Goal: Task Accomplishment & Management: Use online tool/utility

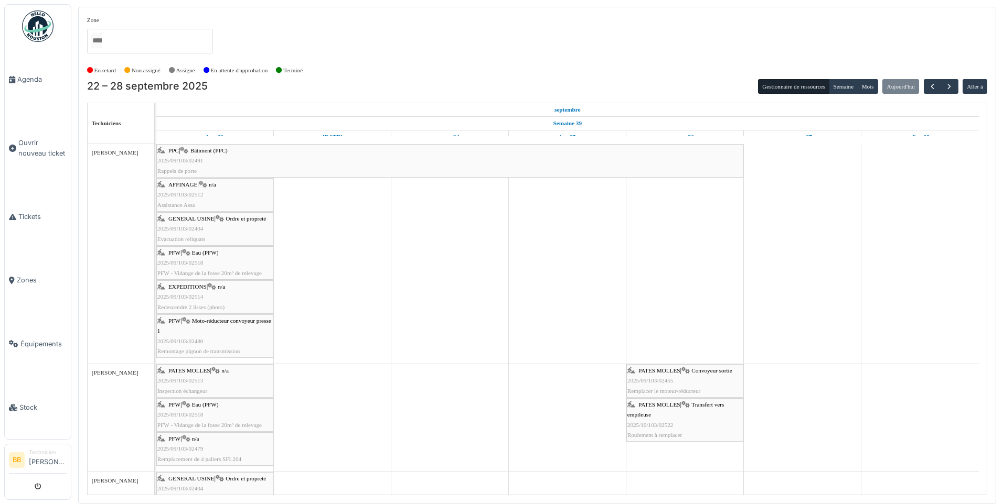
click at [186, 182] on span "AFFINAGE" at bounding box center [182, 184] width 29 height 6
click at [188, 338] on span "2025/09/103/02480" at bounding box center [180, 341] width 46 height 6
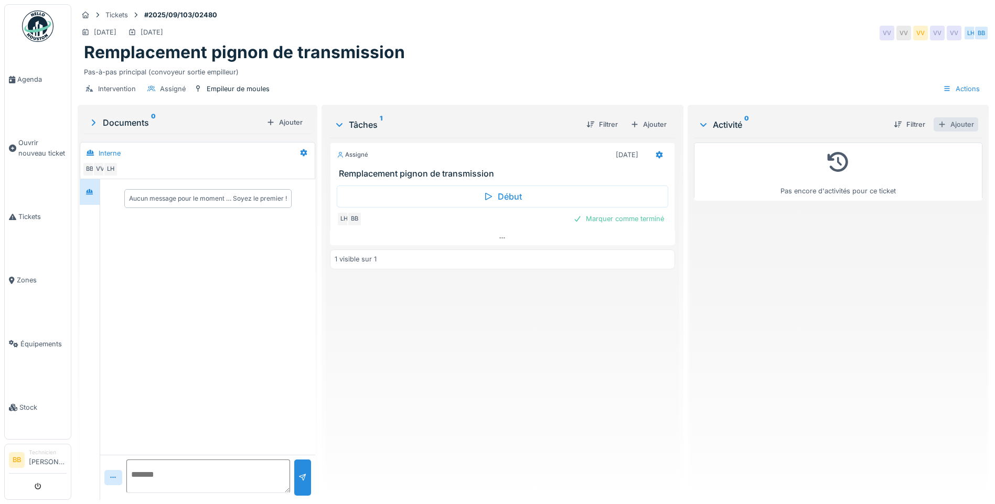
click at [939, 122] on div "Ajouter" at bounding box center [955, 124] width 45 height 14
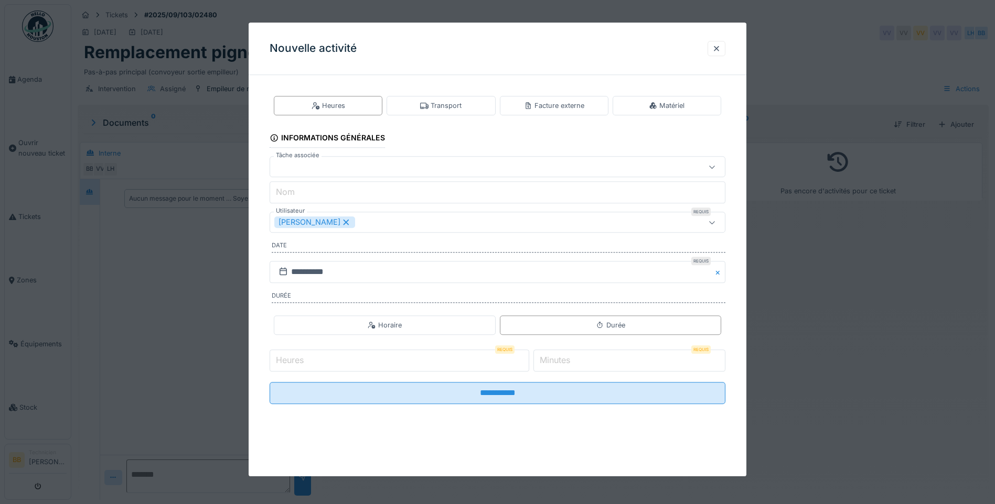
click at [716, 223] on icon at bounding box center [712, 222] width 8 height 7
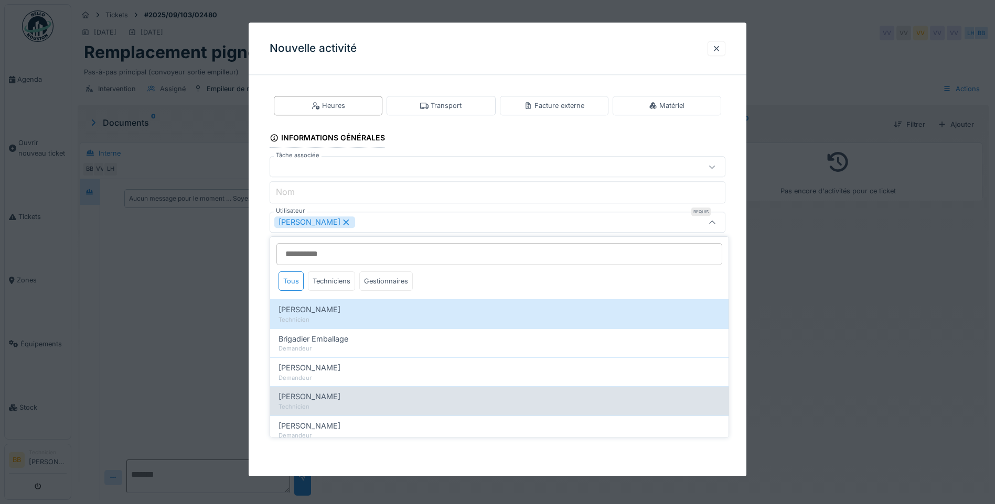
click at [318, 399] on span "[PERSON_NAME]" at bounding box center [309, 397] width 62 height 12
click at [560, 392] on div "[PERSON_NAME]" at bounding box center [499, 397] width 442 height 12
click at [554, 395] on div "[PERSON_NAME]" at bounding box center [499, 397] width 442 height 12
type input "**********"
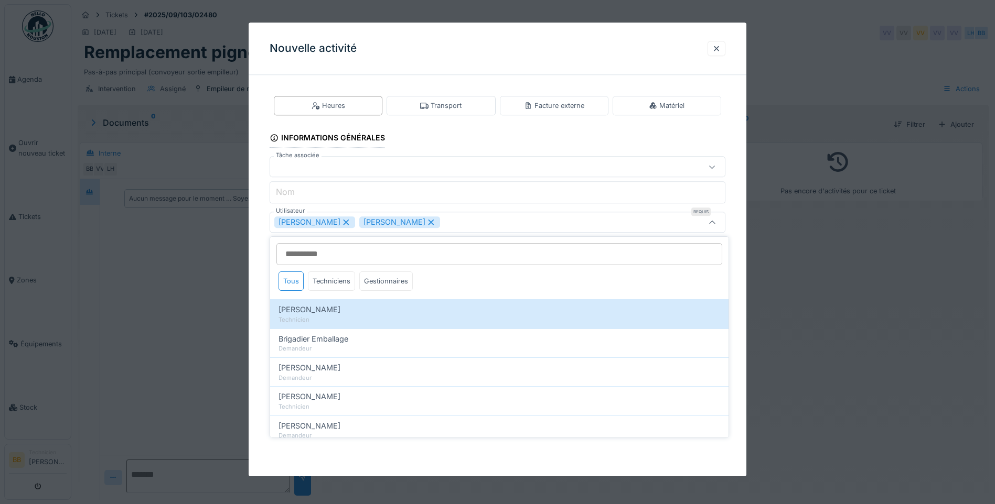
click at [740, 286] on div "**********" at bounding box center [498, 258] width 498 height 350
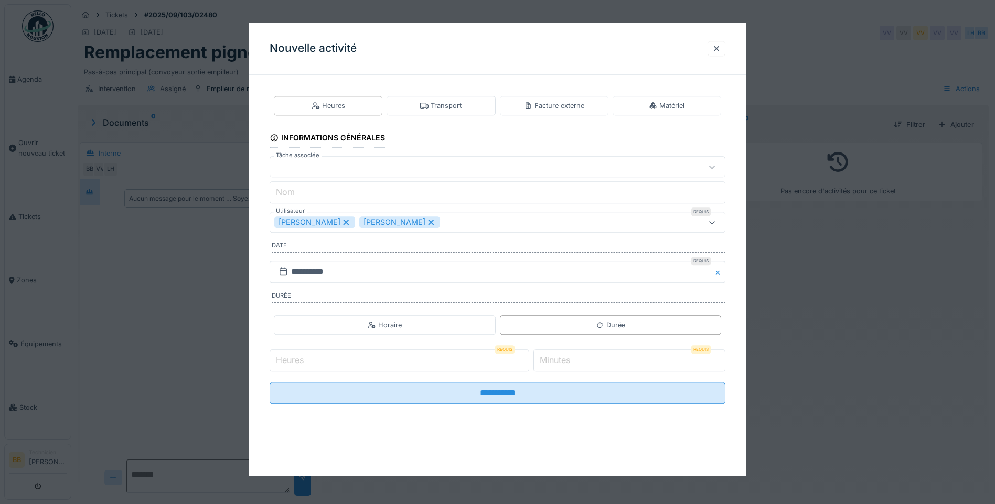
scroll to position [8, 0]
click at [380, 360] on input "Heures" at bounding box center [400, 361] width 260 height 22
type input "*"
click at [341, 364] on input "Heures" at bounding box center [400, 361] width 260 height 22
type input "*"
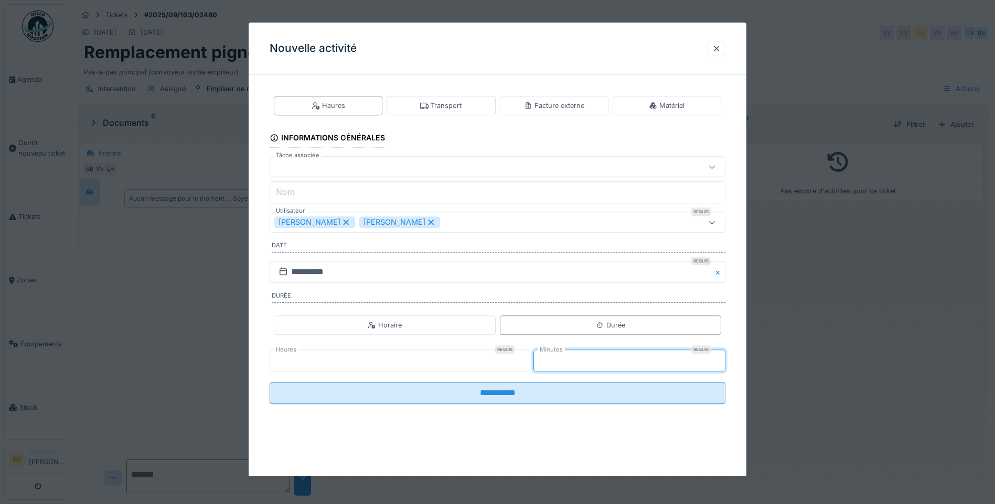
click at [580, 364] on input "*" at bounding box center [629, 361] width 192 height 22
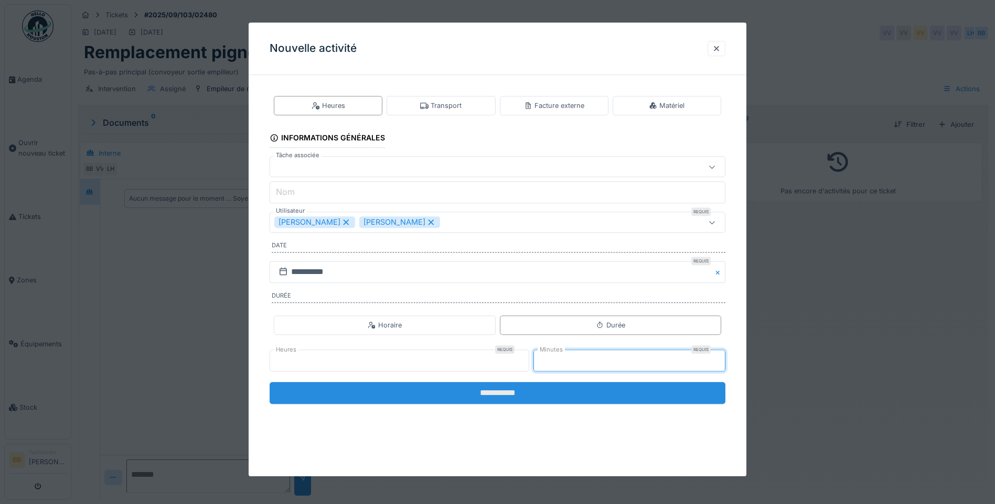
type input "**"
click at [498, 394] on input "**********" at bounding box center [498, 393] width 456 height 22
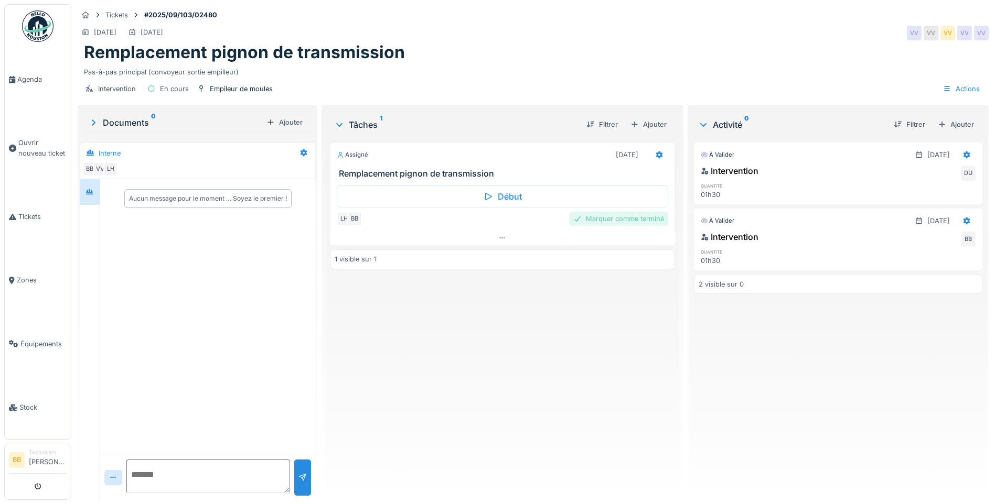
click at [616, 212] on div "Marquer comme terminé" at bounding box center [618, 219] width 99 height 14
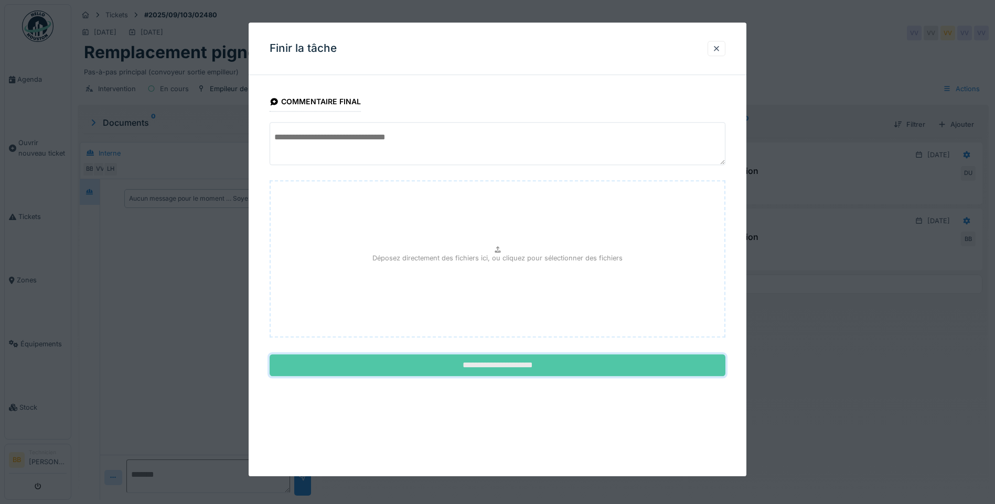
click at [499, 367] on input "**********" at bounding box center [498, 366] width 456 height 22
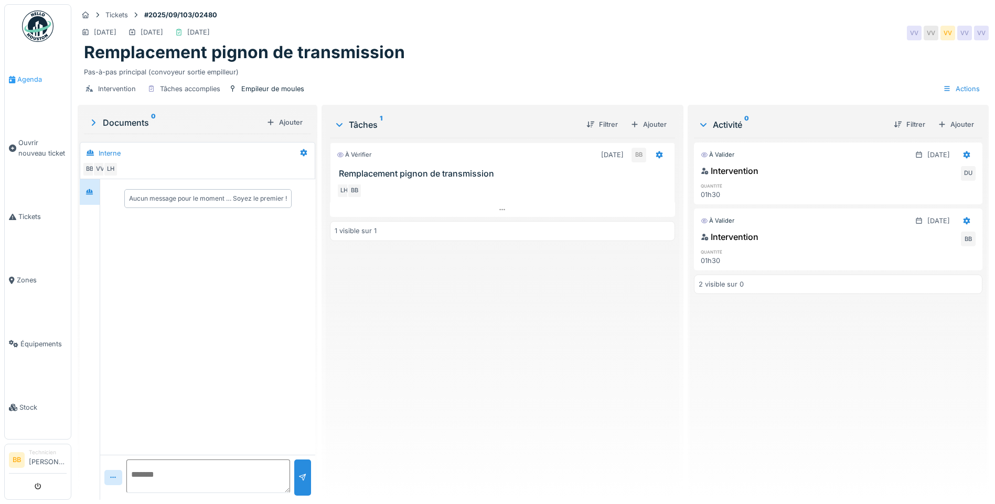
click at [29, 79] on span "Agenda" at bounding box center [41, 79] width 49 height 10
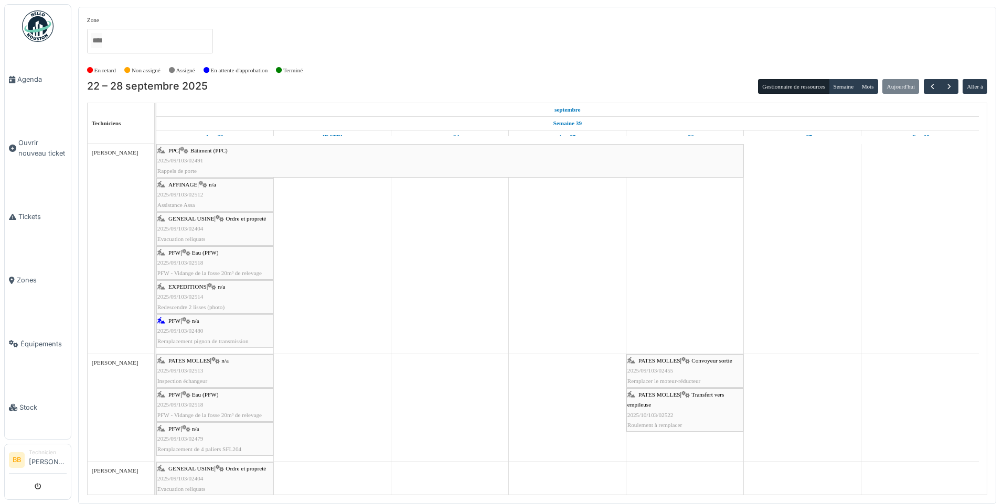
click at [208, 255] on span "Eau (PFW)" at bounding box center [205, 253] width 27 height 6
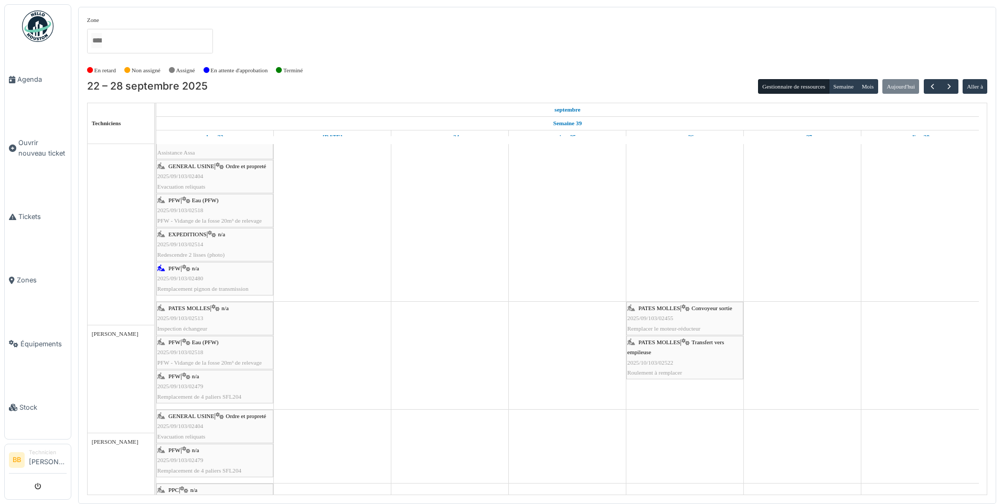
scroll to position [52, 0]
click at [190, 234] on span "EXPEDITIONS" at bounding box center [187, 234] width 38 height 6
click at [188, 187] on span "Evacuation reliquats" at bounding box center [181, 187] width 48 height 6
click at [198, 235] on span "EXPEDITIONS" at bounding box center [187, 234] width 38 height 6
click at [185, 243] on span "2025/09/103/02514" at bounding box center [180, 244] width 46 height 6
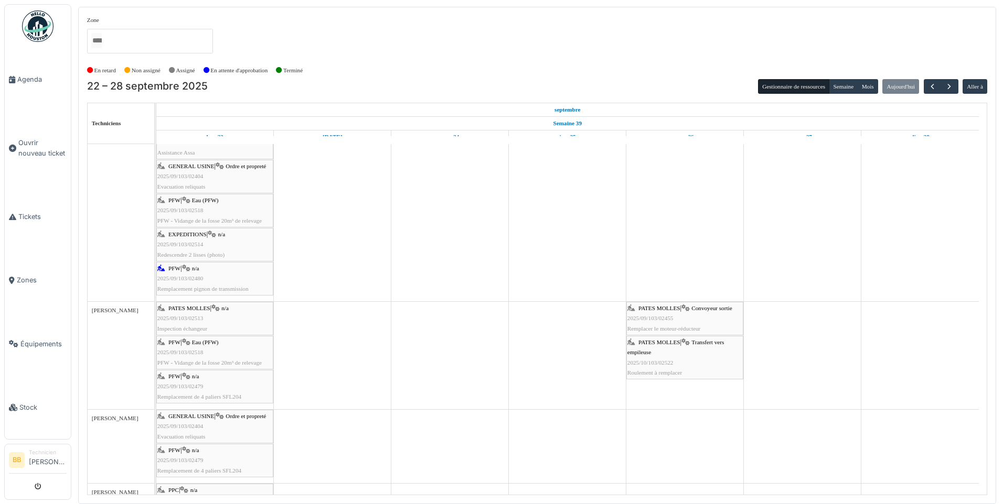
click at [178, 256] on span "Redescendre 2 lisses (photo)" at bounding box center [190, 255] width 67 height 6
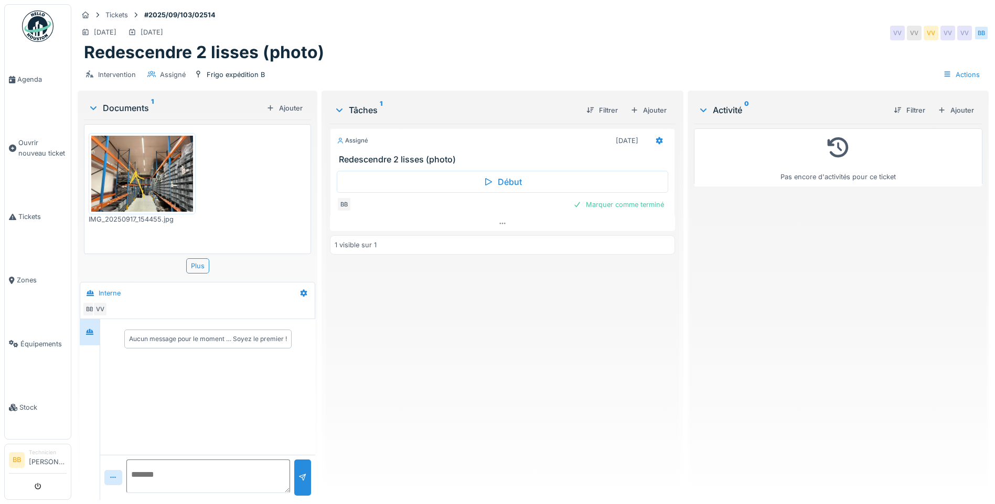
click at [139, 177] on img at bounding box center [142, 174] width 102 height 76
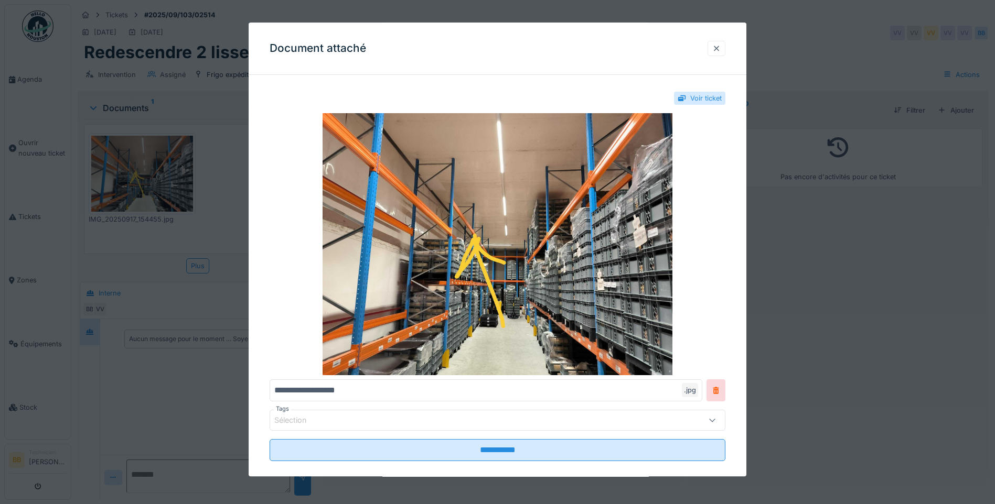
click at [719, 52] on div at bounding box center [716, 49] width 8 height 10
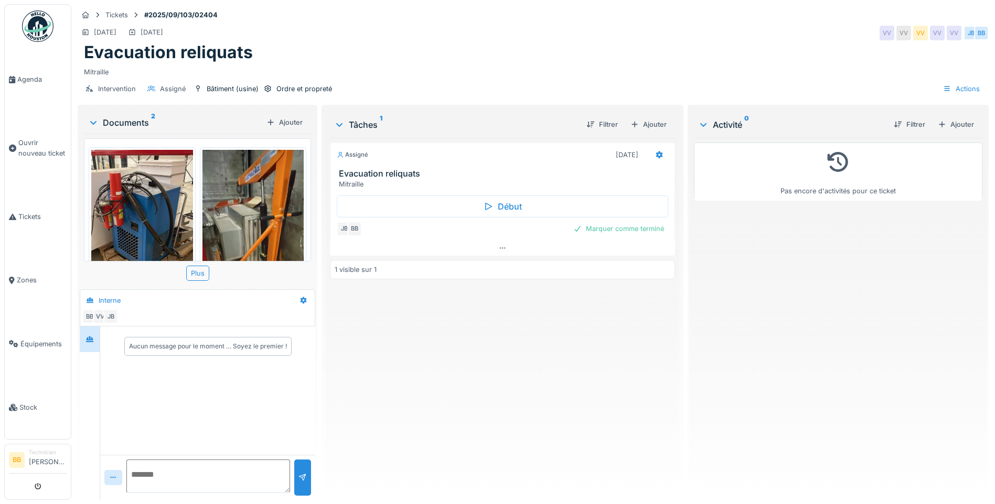
click at [247, 219] on img at bounding box center [253, 240] width 102 height 180
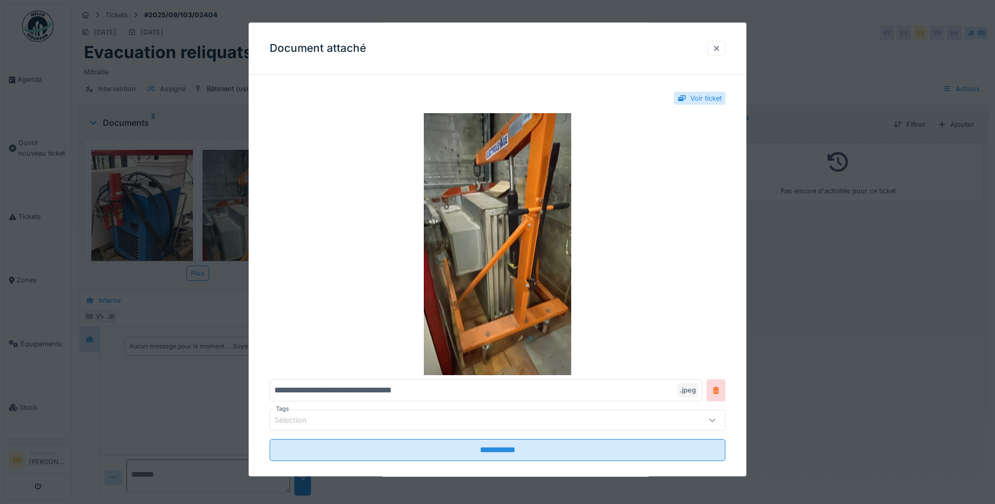
click at [716, 52] on div at bounding box center [716, 49] width 8 height 10
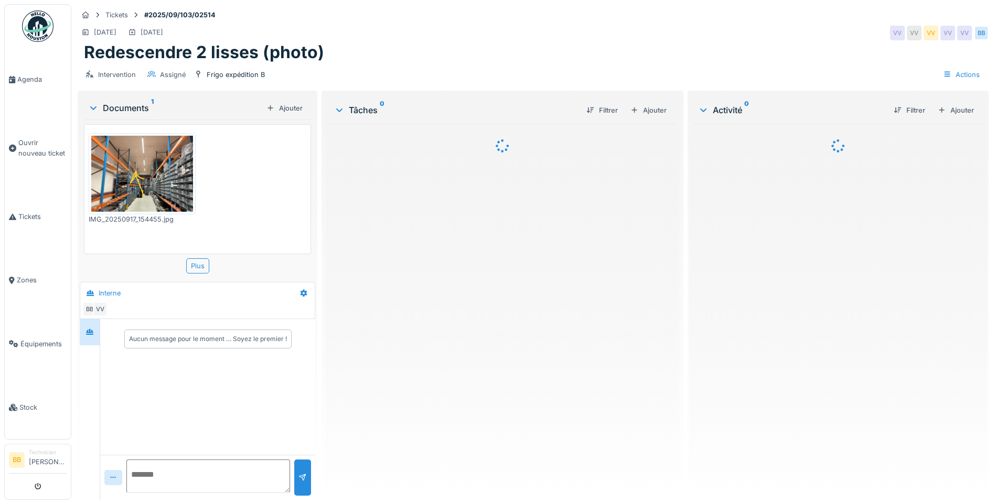
click at [144, 179] on img at bounding box center [142, 174] width 102 height 76
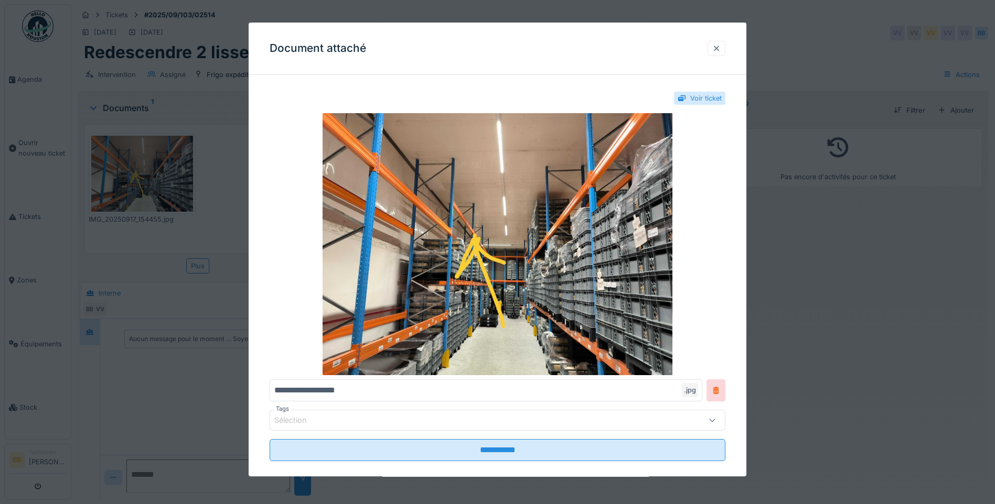
click at [719, 48] on div at bounding box center [716, 49] width 8 height 10
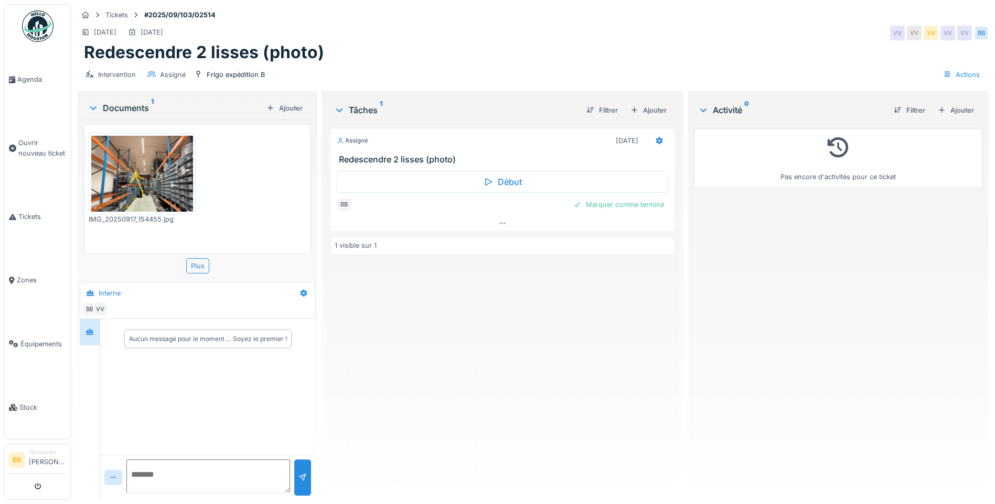
scroll to position [8, 0]
click at [145, 171] on img at bounding box center [142, 174] width 102 height 76
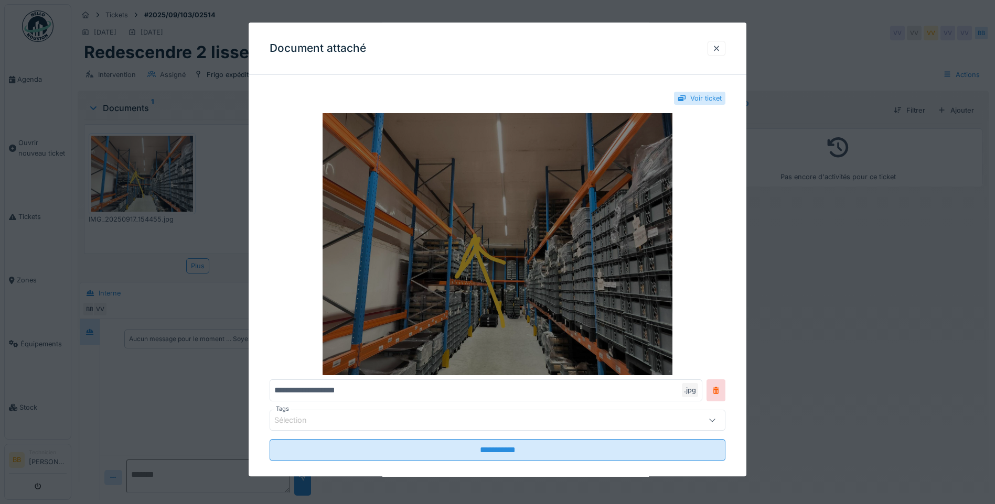
click at [292, 193] on img at bounding box center [498, 244] width 456 height 262
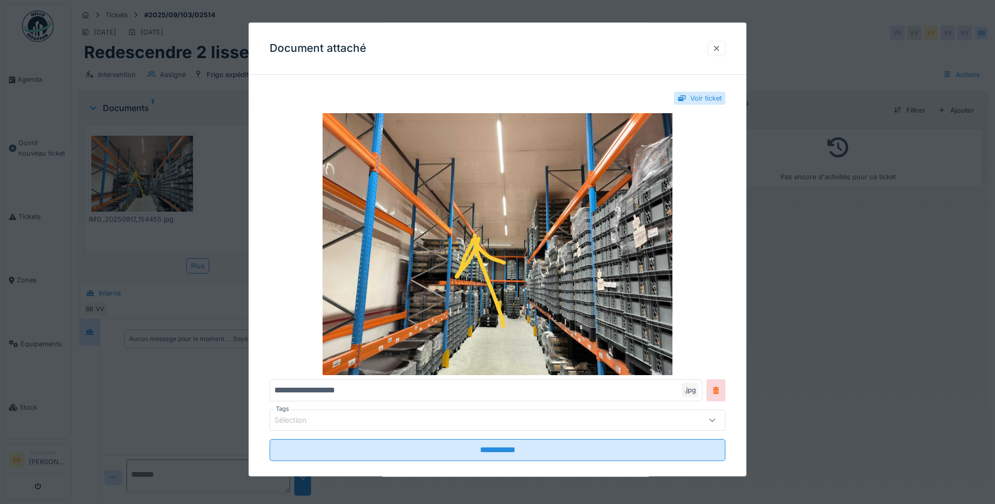
click at [716, 48] on div at bounding box center [716, 49] width 8 height 10
